Goal: Communication & Community: Answer question/provide support

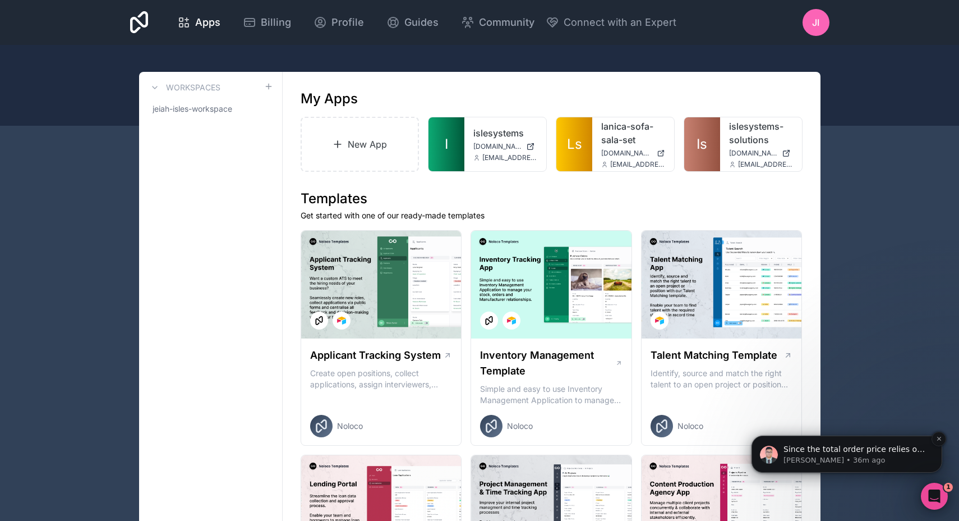
click at [845, 460] on p "[PERSON_NAME] • 36m ago" at bounding box center [856, 460] width 145 height 10
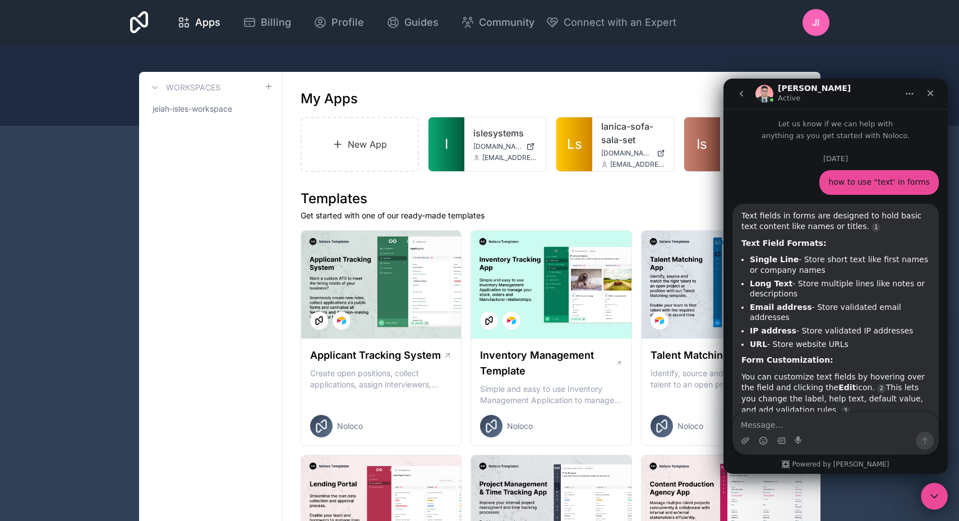
scroll to position [61, 0]
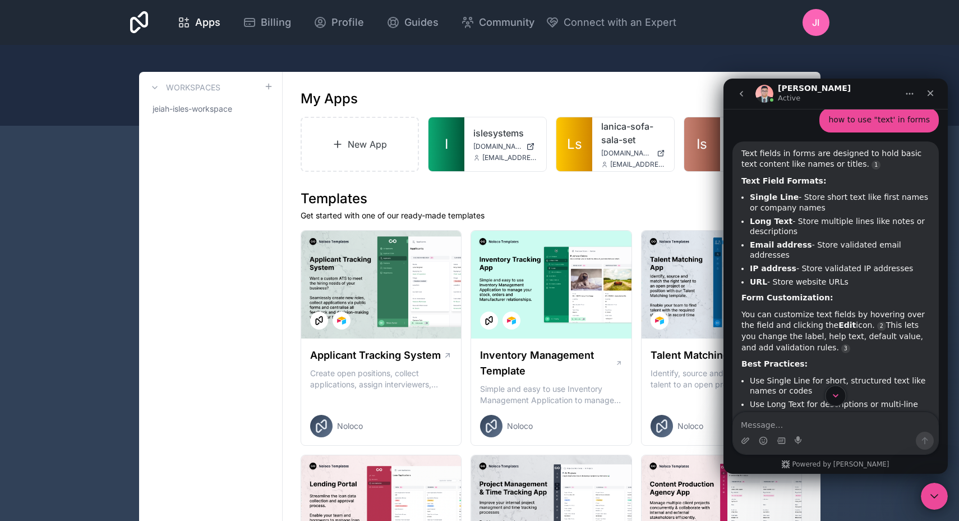
click at [838, 399] on icon "Scroll to bottom" at bounding box center [836, 395] width 10 height 10
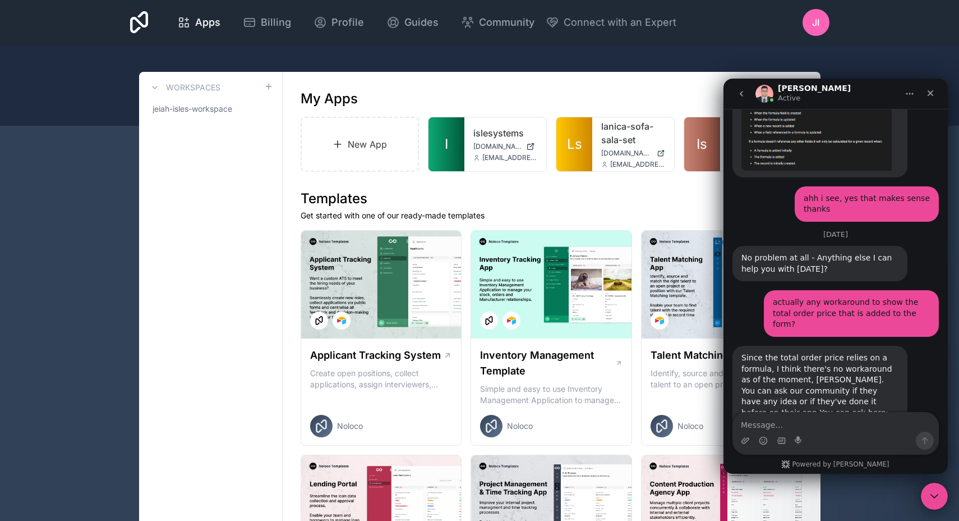
scroll to position [1737, 0]
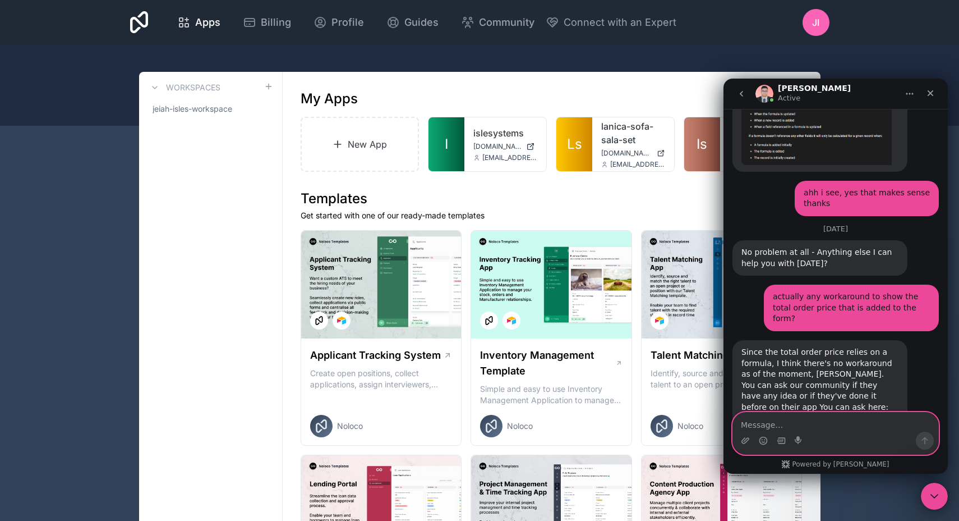
click at [817, 419] on textarea "Message…" at bounding box center [835, 421] width 205 height 19
type textarea "ok got it, thanks!"
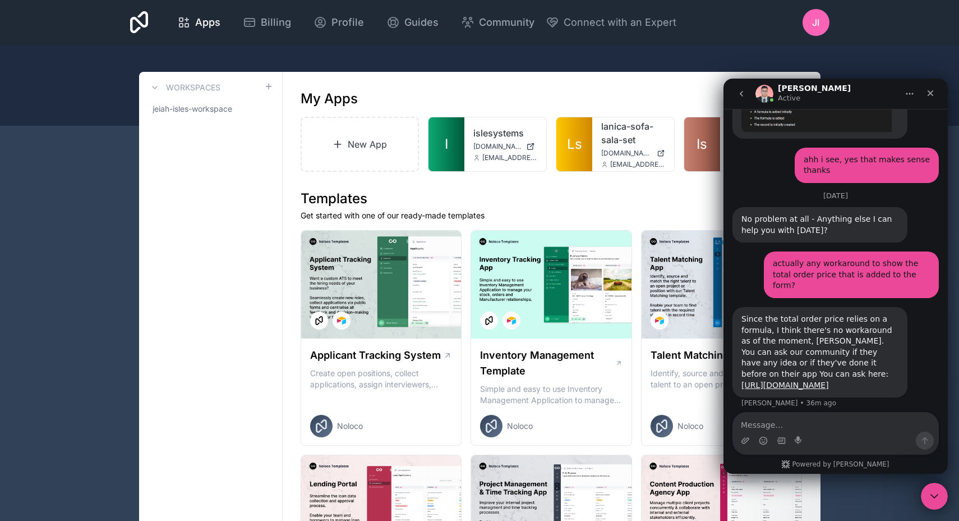
click at [693, 0] on div "Apps Billing Profile Guides Community Connect with an Expert JI Billing Profile…" at bounding box center [479, 22] width 717 height 45
click at [932, 94] on icon "Close" at bounding box center [931, 93] width 6 height 6
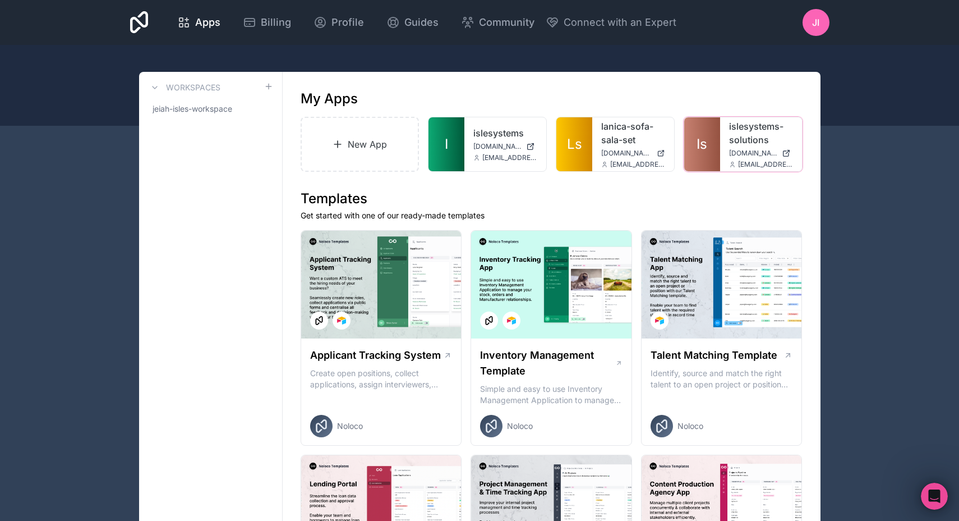
click at [786, 154] on icon at bounding box center [786, 153] width 9 height 9
click at [930, 494] on icon "Open Intercom Messenger" at bounding box center [933, 494] width 19 height 19
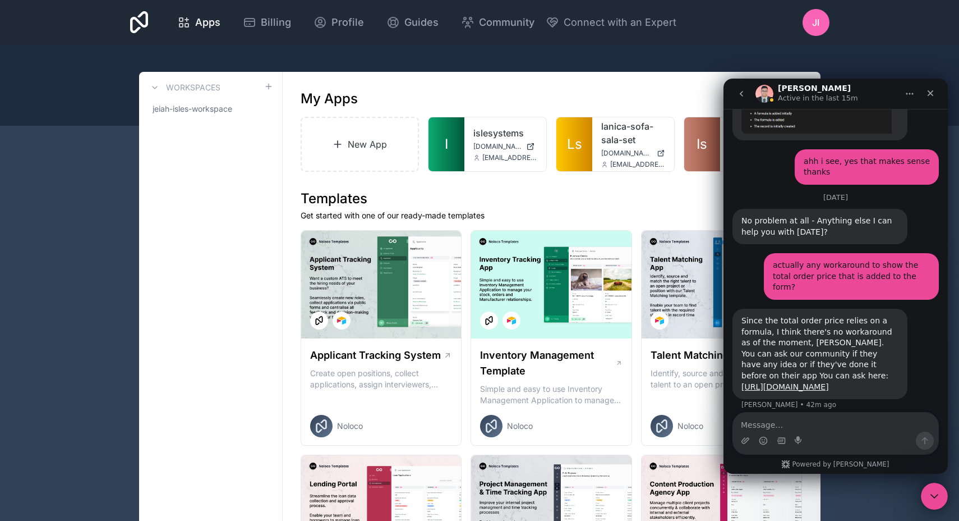
click at [793, 421] on textarea "Message…" at bounding box center [835, 421] width 205 height 19
click at [929, 96] on icon "Close" at bounding box center [930, 93] width 9 height 9
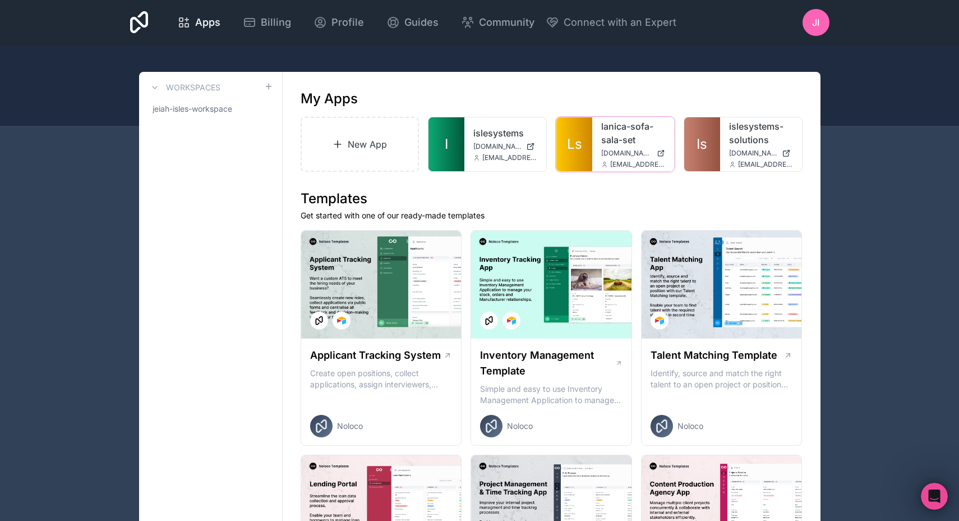
click at [661, 154] on icon at bounding box center [661, 153] width 8 height 9
